Goal: Navigation & Orientation: Find specific page/section

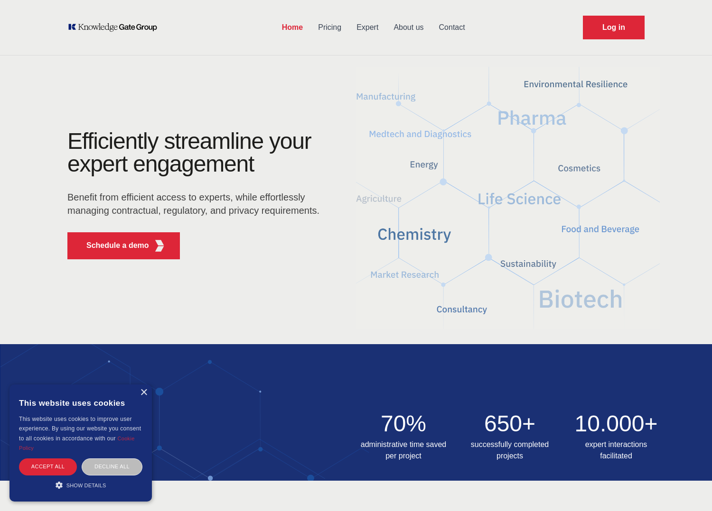
click at [444, 24] on link "Contact" at bounding box center [451, 27] width 41 height 25
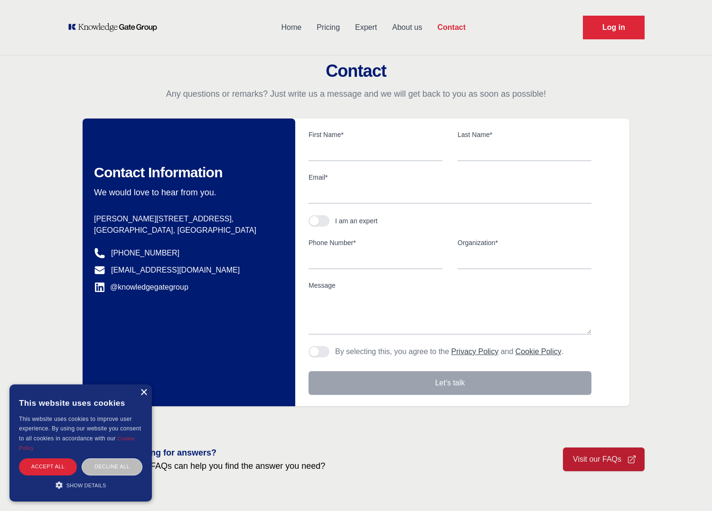
click at [141, 392] on div "×" at bounding box center [143, 393] width 7 height 7
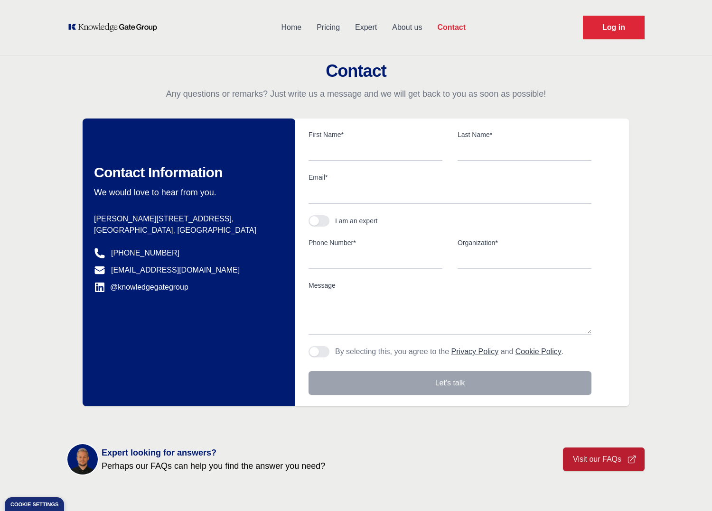
click at [421, 27] on link "About us" at bounding box center [406, 27] width 45 height 25
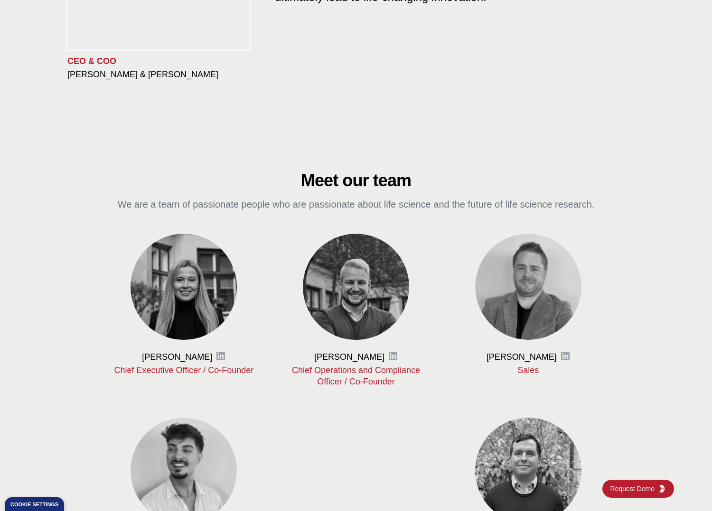
scroll to position [332, 0]
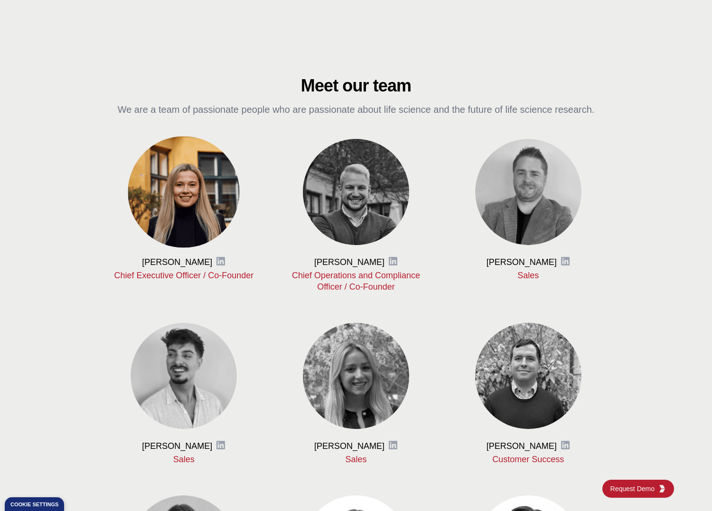
click at [159, 211] on img at bounding box center [183, 191] width 111 height 111
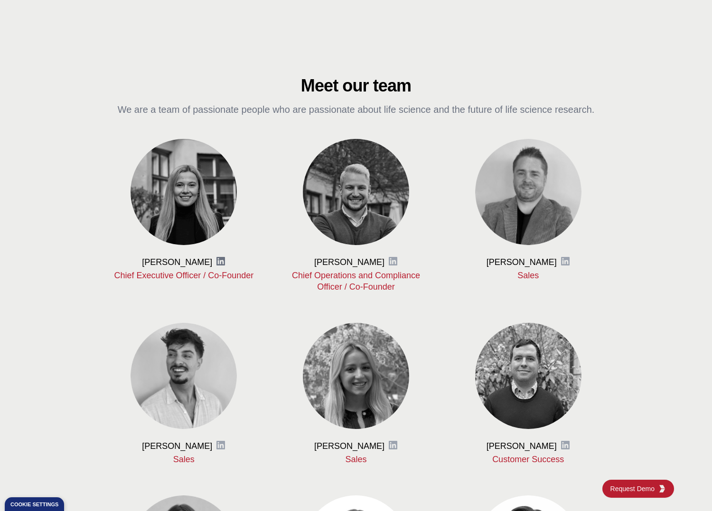
click at [218, 261] on icon at bounding box center [220, 261] width 9 height 9
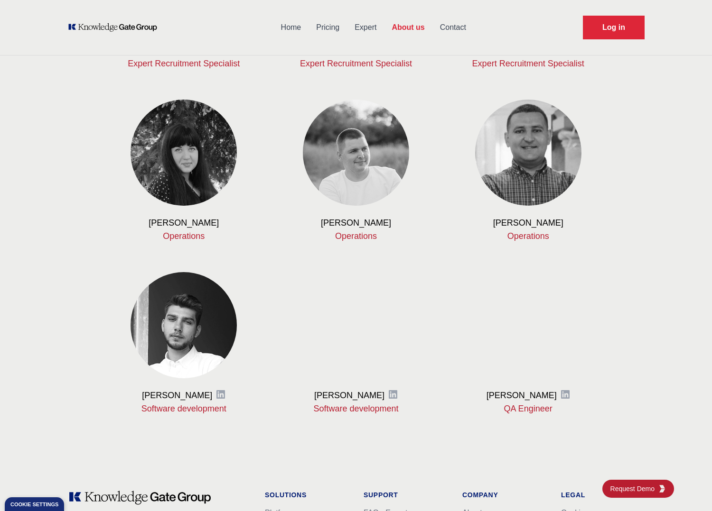
scroll to position [664, 0]
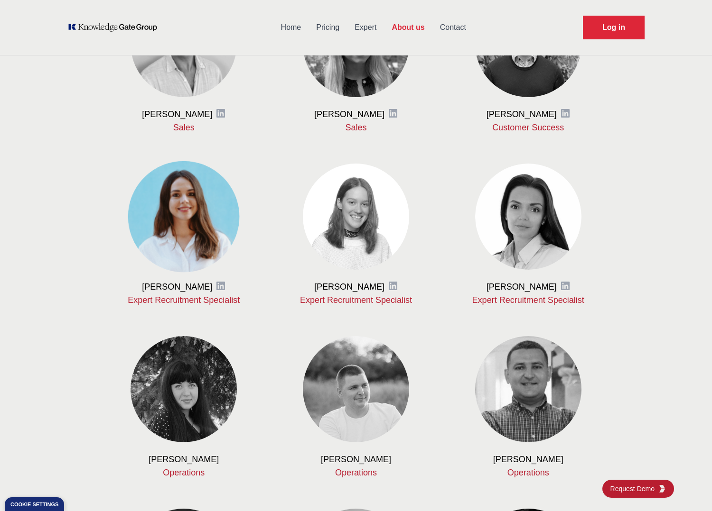
click at [173, 204] on img at bounding box center [183, 216] width 111 height 111
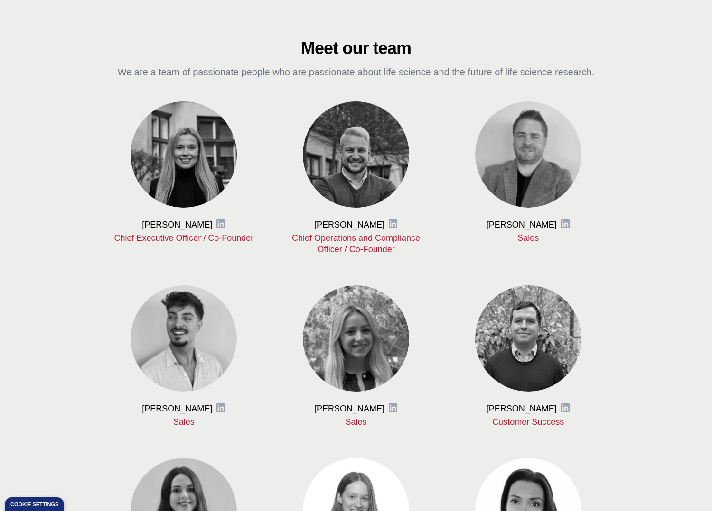
scroll to position [427, 0]
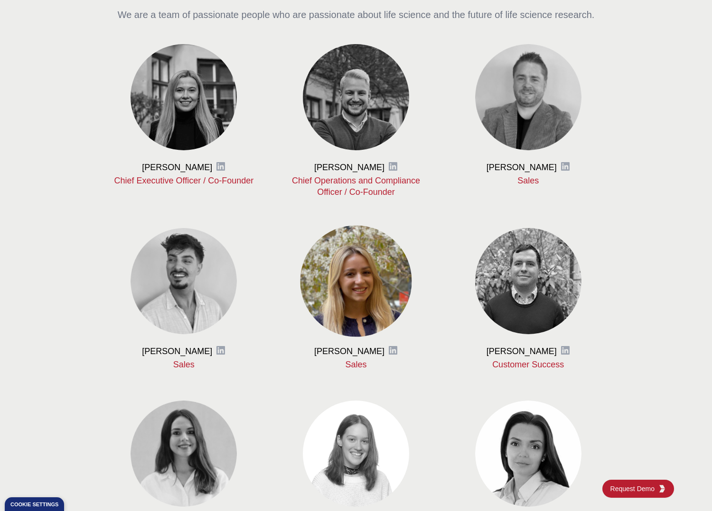
click at [348, 281] on img at bounding box center [355, 280] width 111 height 111
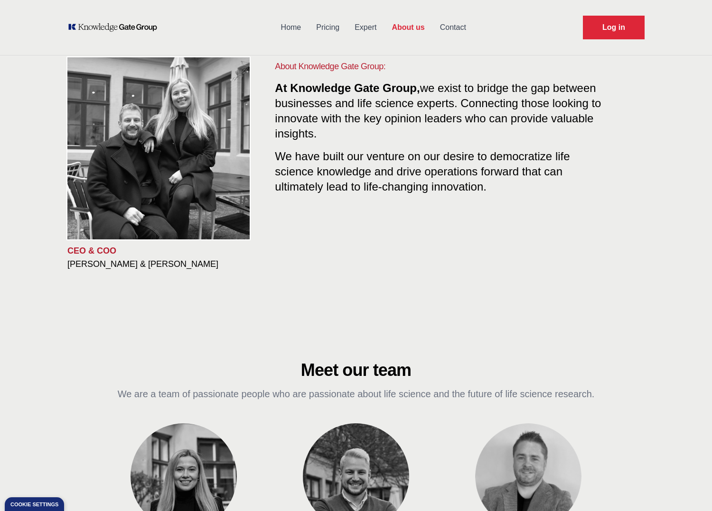
scroll to position [0, 0]
